Goal: Transaction & Acquisition: Book appointment/travel/reservation

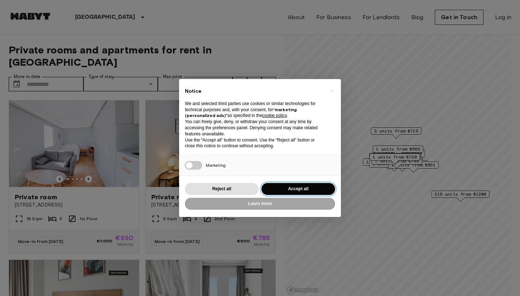
click at [285, 187] on button "Accept all" at bounding box center [298, 189] width 74 height 12
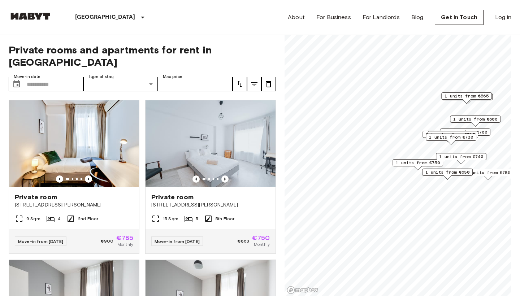
click at [415, 164] on span "1 units from €750" at bounding box center [418, 163] width 44 height 6
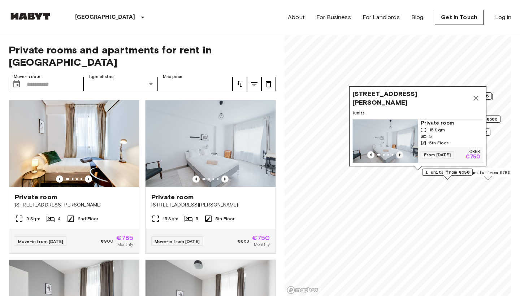
click at [400, 154] on icon "Previous image" at bounding box center [399, 154] width 1 height 3
click at [400, 154] on icon "Previous image" at bounding box center [399, 154] width 7 height 7
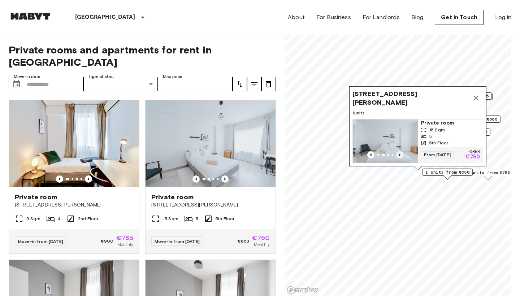
click at [400, 154] on icon "Previous image" at bounding box center [399, 154] width 7 height 7
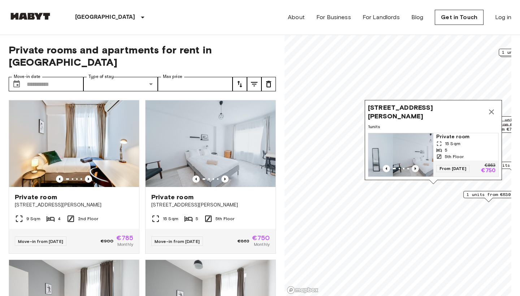
click at [400, 154] on img "Map marker" at bounding box center [425, 154] width 65 height 43
